Goal: Information Seeking & Learning: Check status

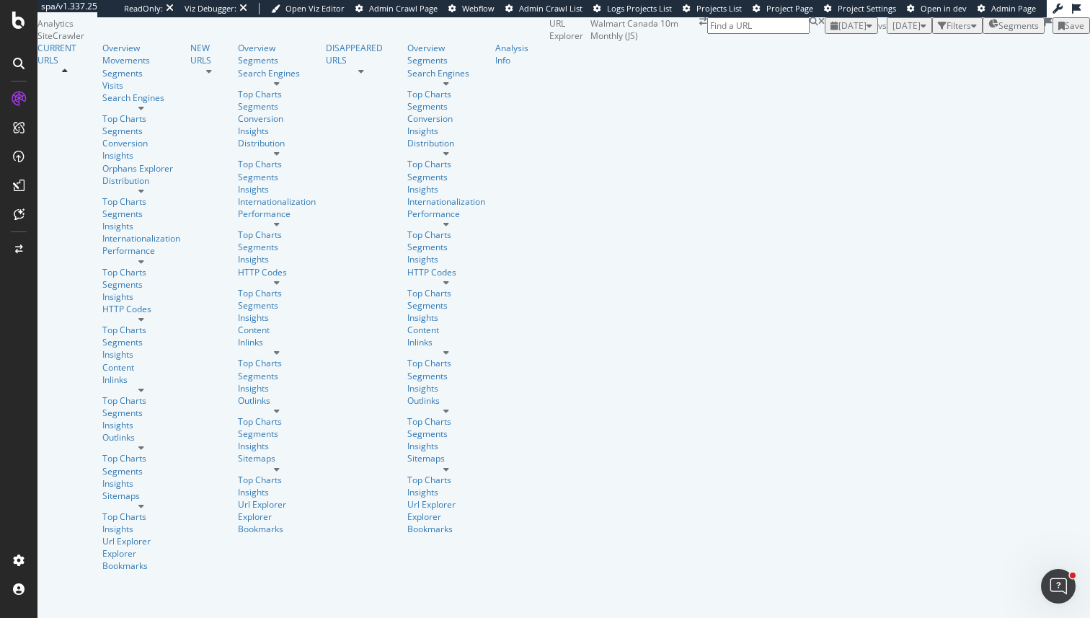
click at [998, 32] on span "Segments" at bounding box center [1018, 25] width 40 height 12
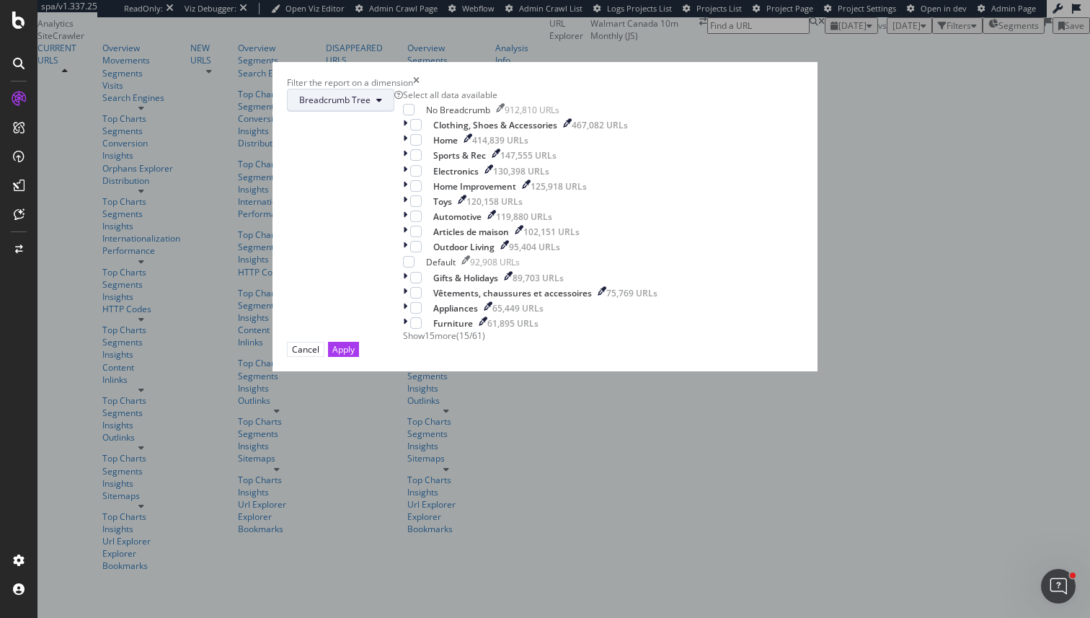
click at [394, 112] on button "Breadcrumb Tree" at bounding box center [340, 100] width 107 height 23
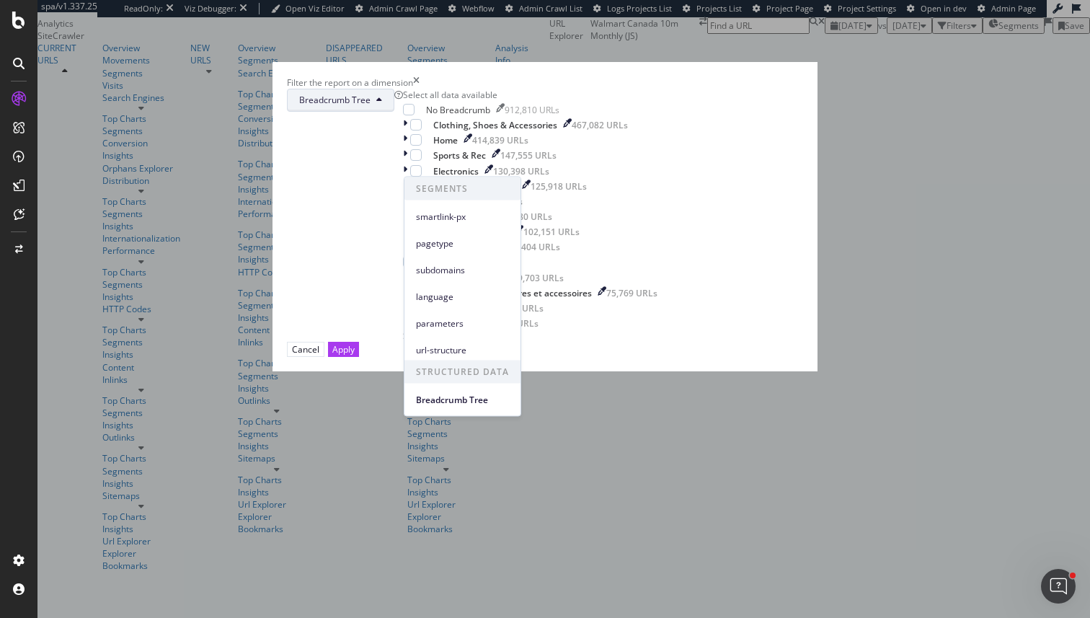
click at [675, 89] on div "Filter the report on a dimension" at bounding box center [545, 82] width 516 height 12
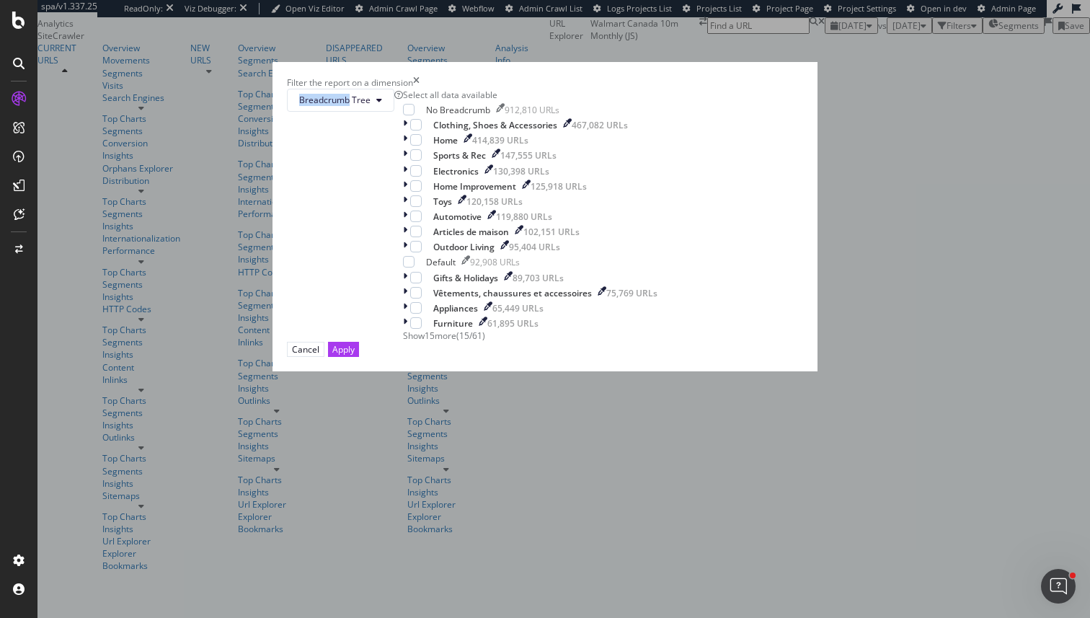
click at [675, 89] on div "Filter the report on a dimension" at bounding box center [545, 82] width 516 height 12
click at [419, 89] on icon "times" at bounding box center [416, 82] width 6 height 12
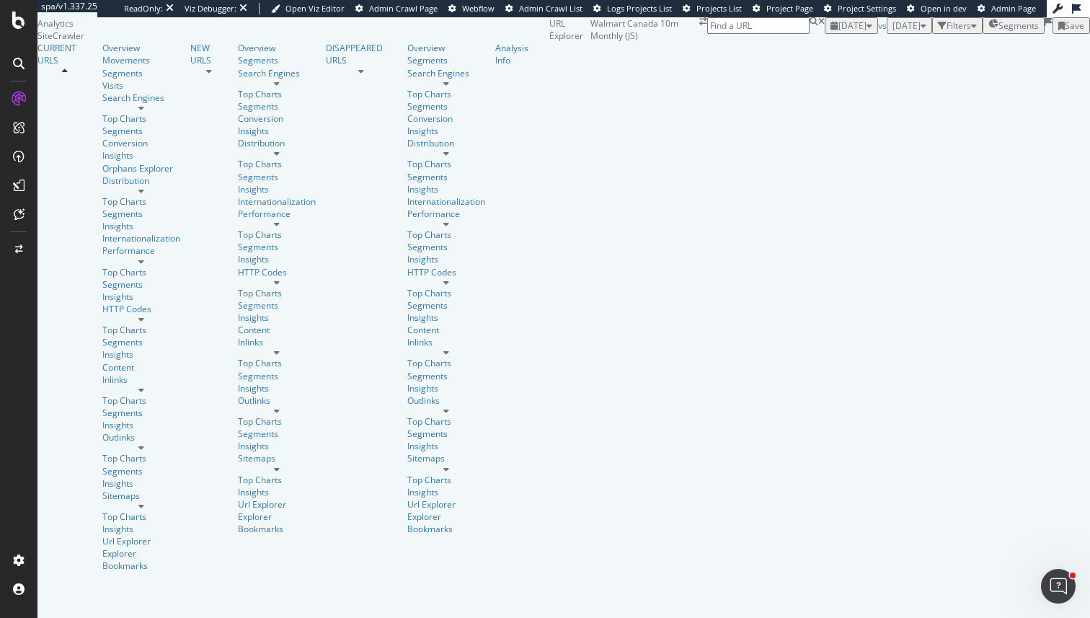
click at [838, 32] on span "[DATE]" at bounding box center [852, 25] width 28 height 12
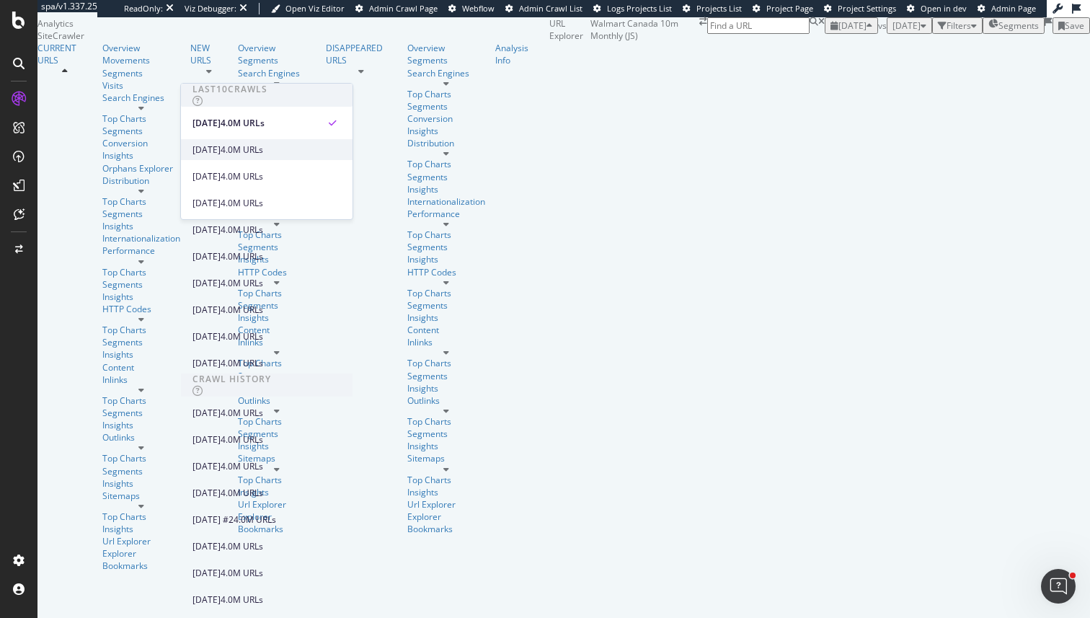
click at [252, 141] on div "[DATE] 4.0M URLs" at bounding box center [267, 149] width 172 height 21
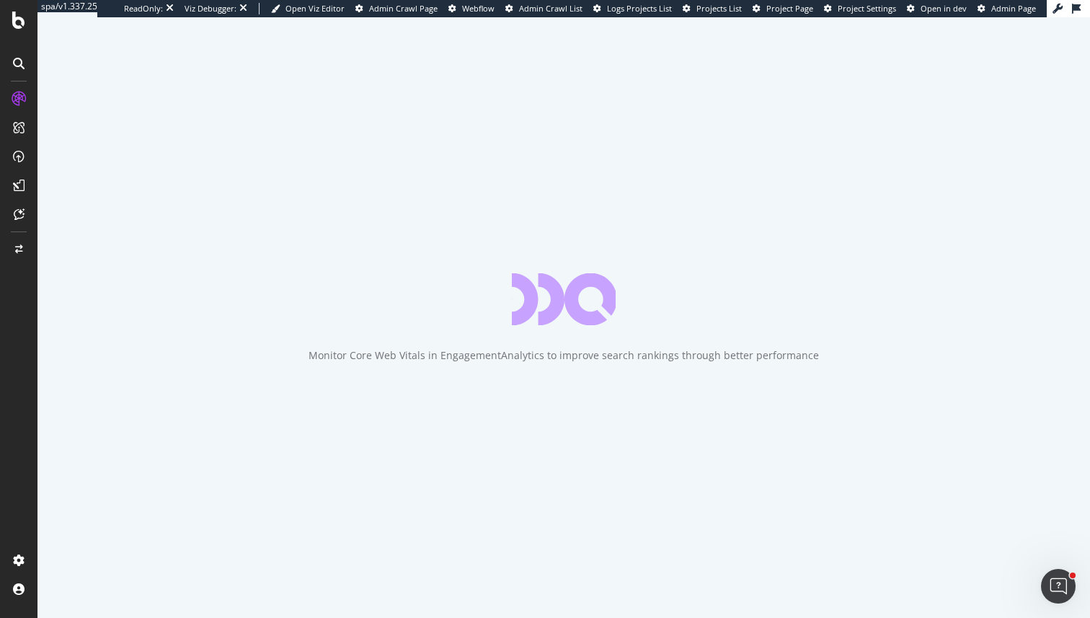
click at [437, 254] on div "Monitor Core Web Vitals in EngagementAnalytics to improve search rankings throu…" at bounding box center [563, 317] width 1052 height 600
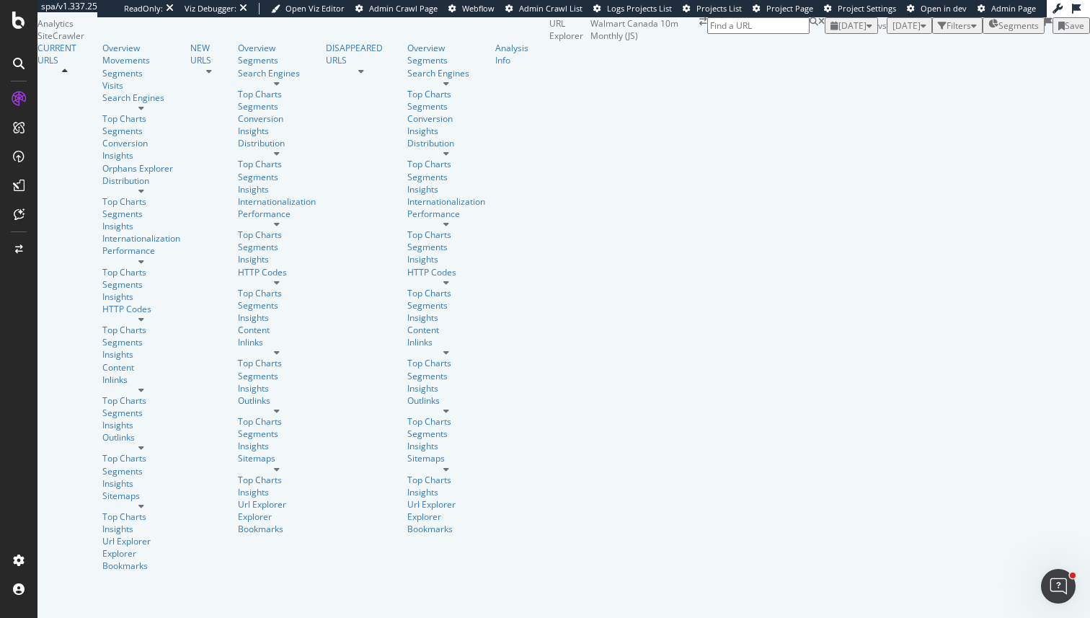
click at [998, 32] on span "Segments" at bounding box center [1018, 25] width 40 height 12
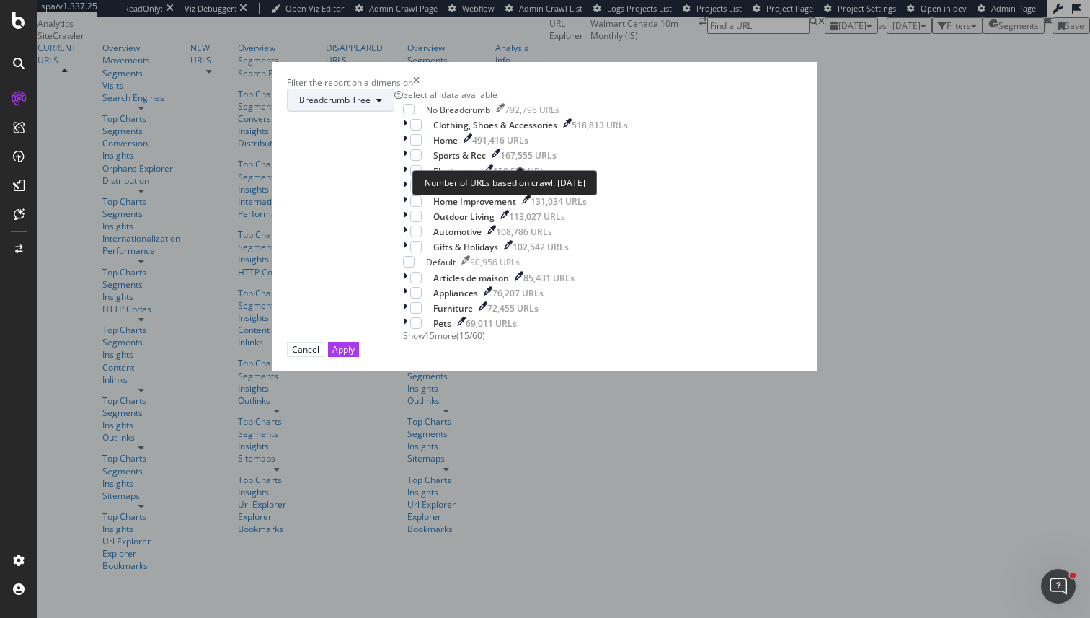
click at [382, 104] on icon "modal" at bounding box center [379, 100] width 6 height 9
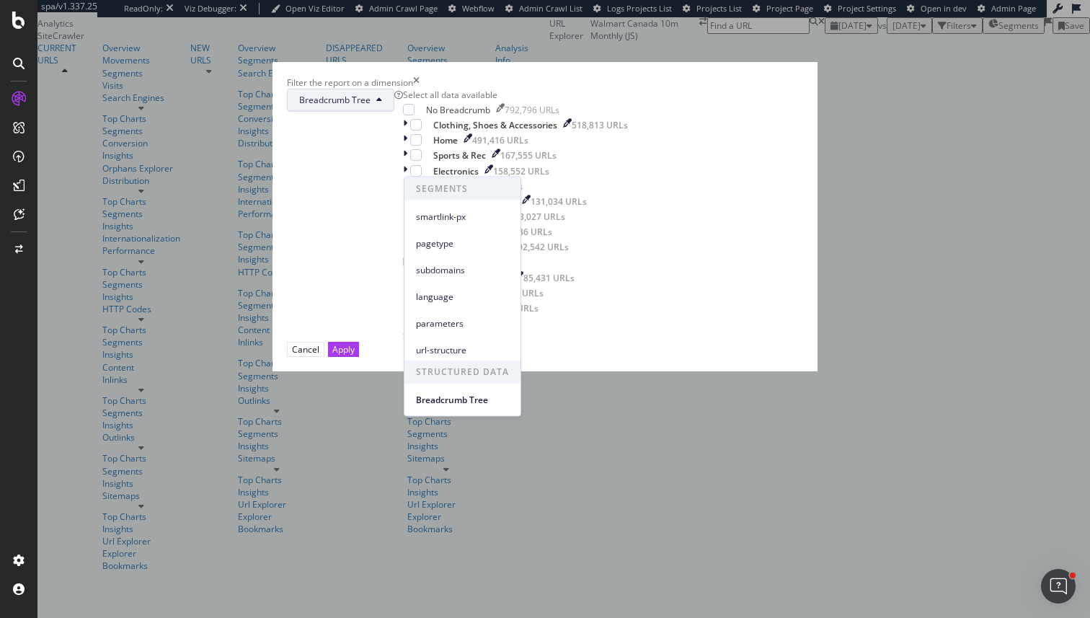
click at [641, 79] on div "Filter the report on a dimension Breadcrumb Tree Select all data available No B…" at bounding box center [545, 309] width 1090 height 618
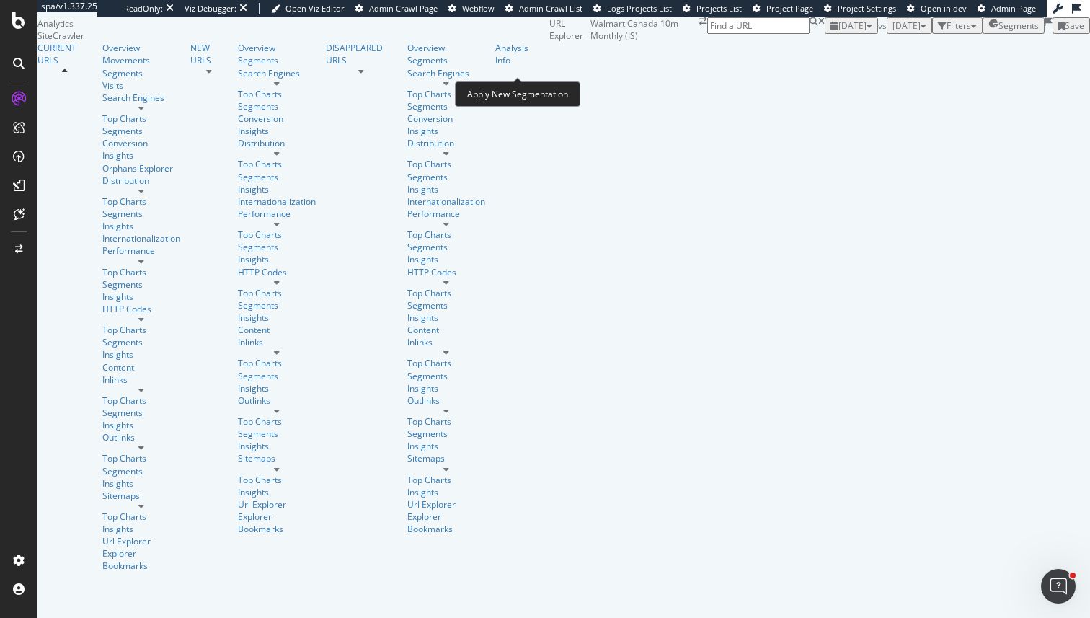
click at [1044, 26] on icon at bounding box center [1048, 21] width 8 height 9
